Goal: Task Accomplishment & Management: Use online tool/utility

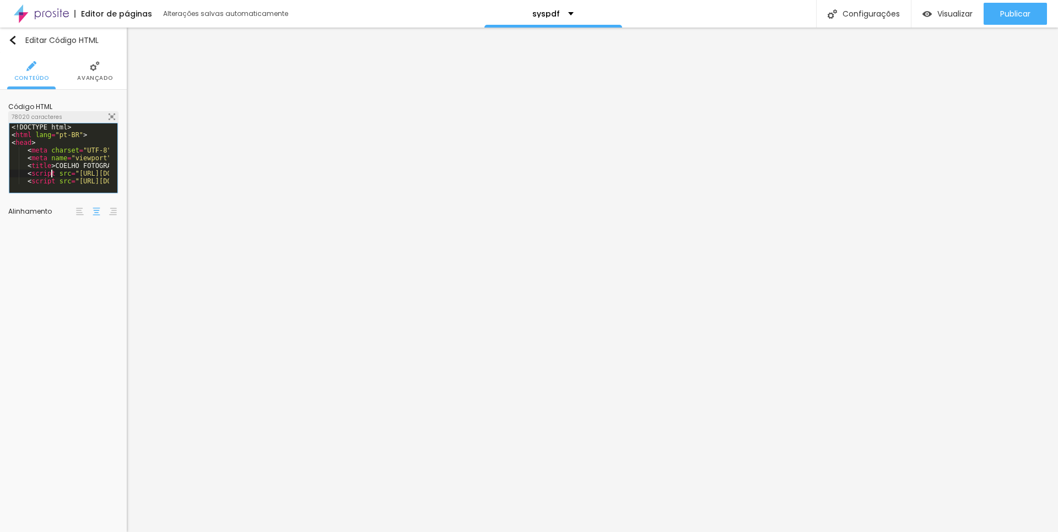
click at [52, 175] on div "<! DOCTYPE html > < html lang = "pt-BR" > < head > < meta charset = "UTF-8" > <…" at bounding box center [417, 161] width 816 height 77
click at [941, 19] on div "Visualizar" at bounding box center [947, 14] width 50 height 22
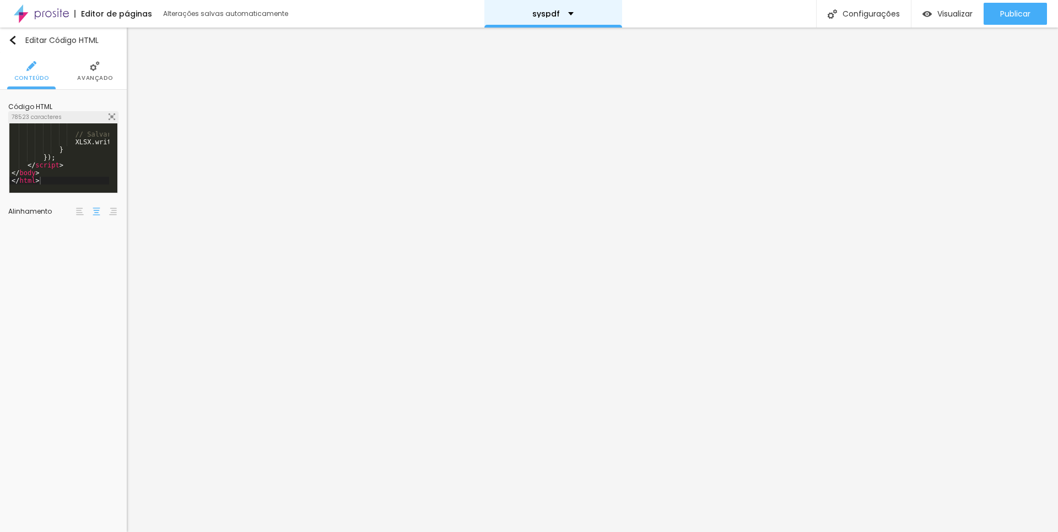
click at [565, 14] on div "syspdf" at bounding box center [552, 14] width 41 height 8
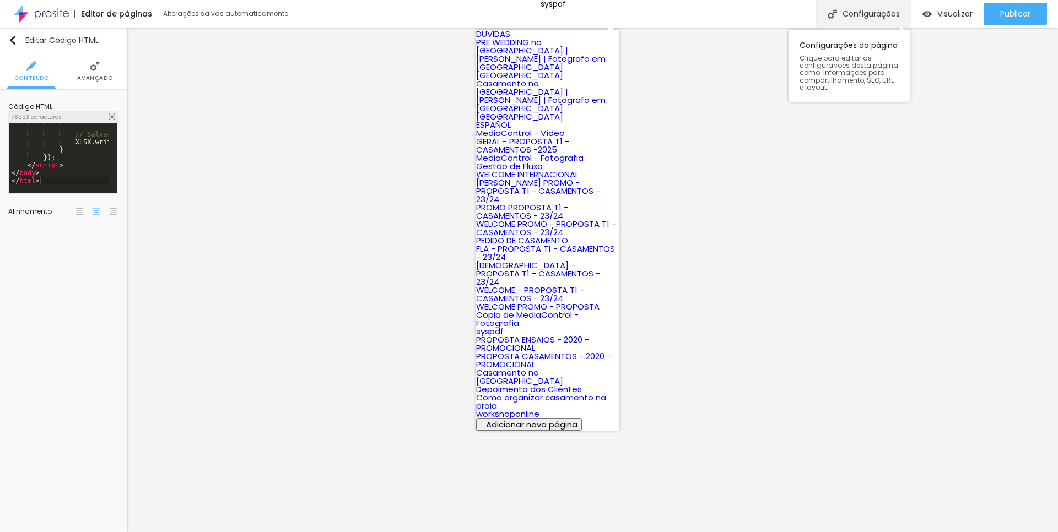
click at [892, 18] on div "Configurações" at bounding box center [863, 14] width 95 height 28
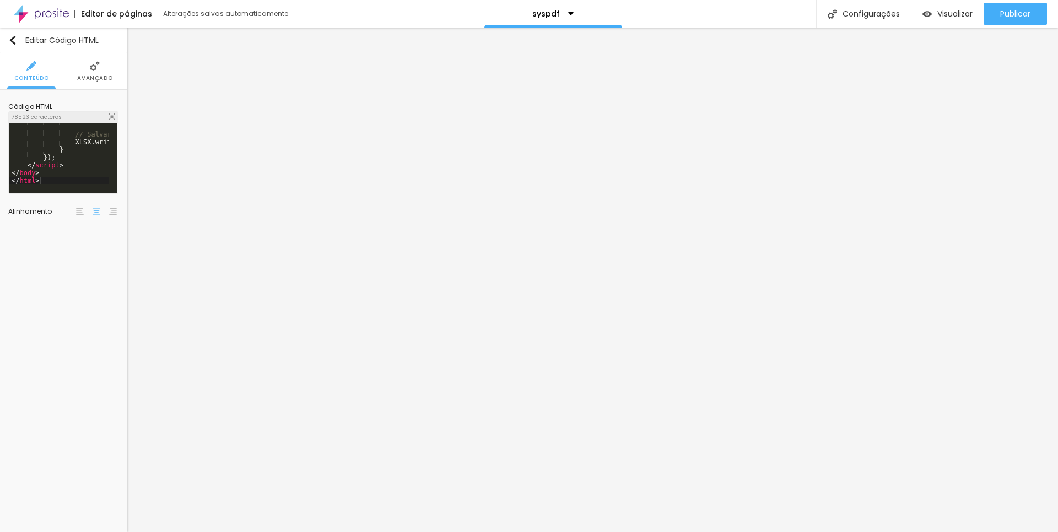
drag, startPoint x: 481, startPoint y: 147, endPoint x: 419, endPoint y: 145, distance: 62.8
paste input "istema de Orçamentos"
type input "istema de Orçamentos"
drag, startPoint x: 460, startPoint y: 198, endPoint x: 431, endPoint y: 197, distance: 28.6
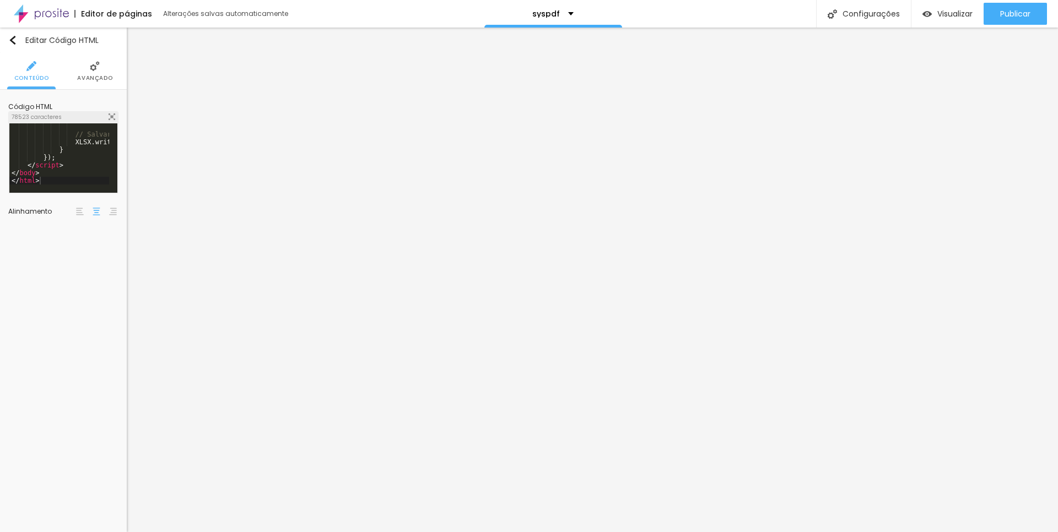
paste input "istema de Orçamentos"
type input "/sistema de Orçamentos"
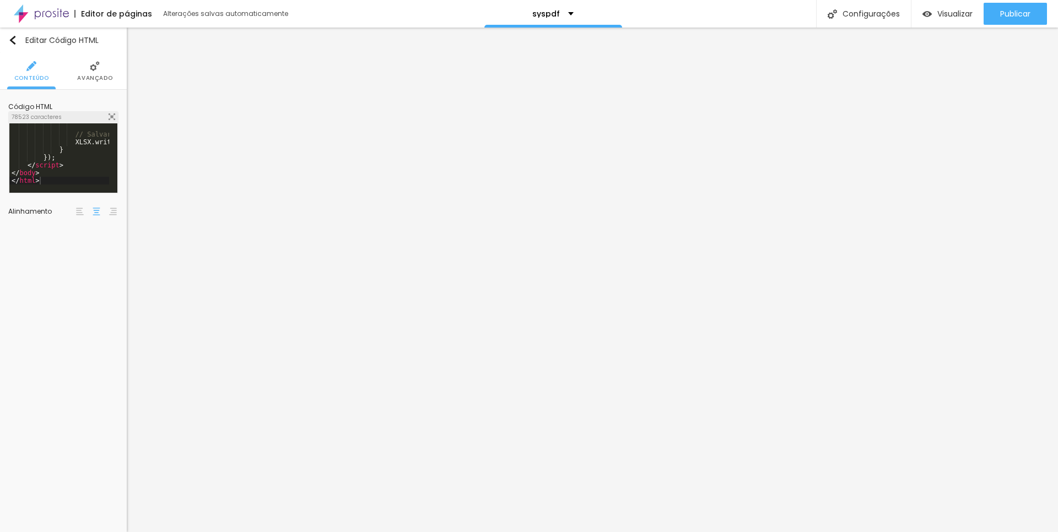
click at [849, 14] on div "Configurações" at bounding box center [863, 14] width 95 height 28
drag, startPoint x: 538, startPoint y: 195, endPoint x: 432, endPoint y: 197, distance: 105.8
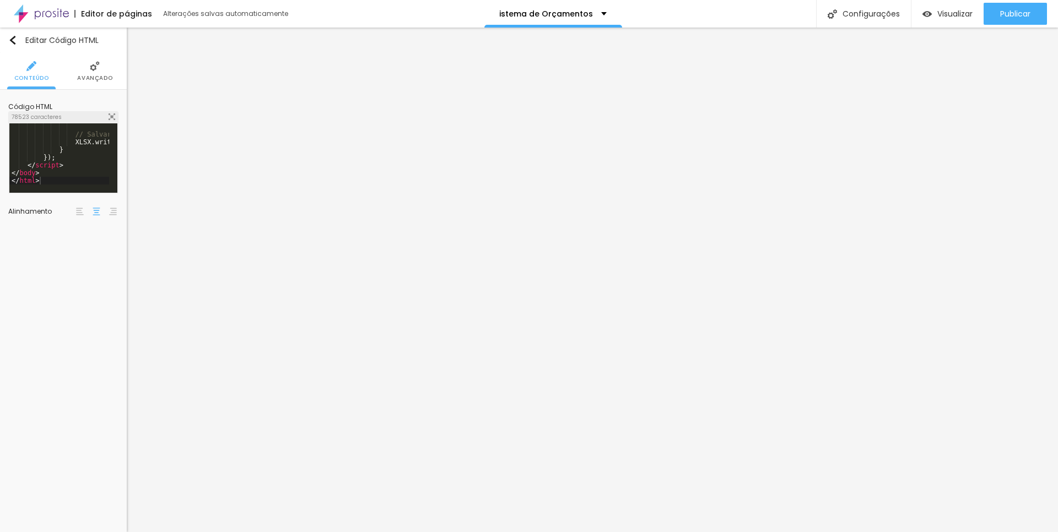
click at [957, 13] on span "Visualizar" at bounding box center [954, 13] width 35 height 9
click at [60, 160] on div "// Salvar arquivo XLSX . writeFile ( wb , fileName ) ; } }) ; </ script > </ bo…" at bounding box center [417, 161] width 816 height 77
